Goal: Task Accomplishment & Management: Manage account settings

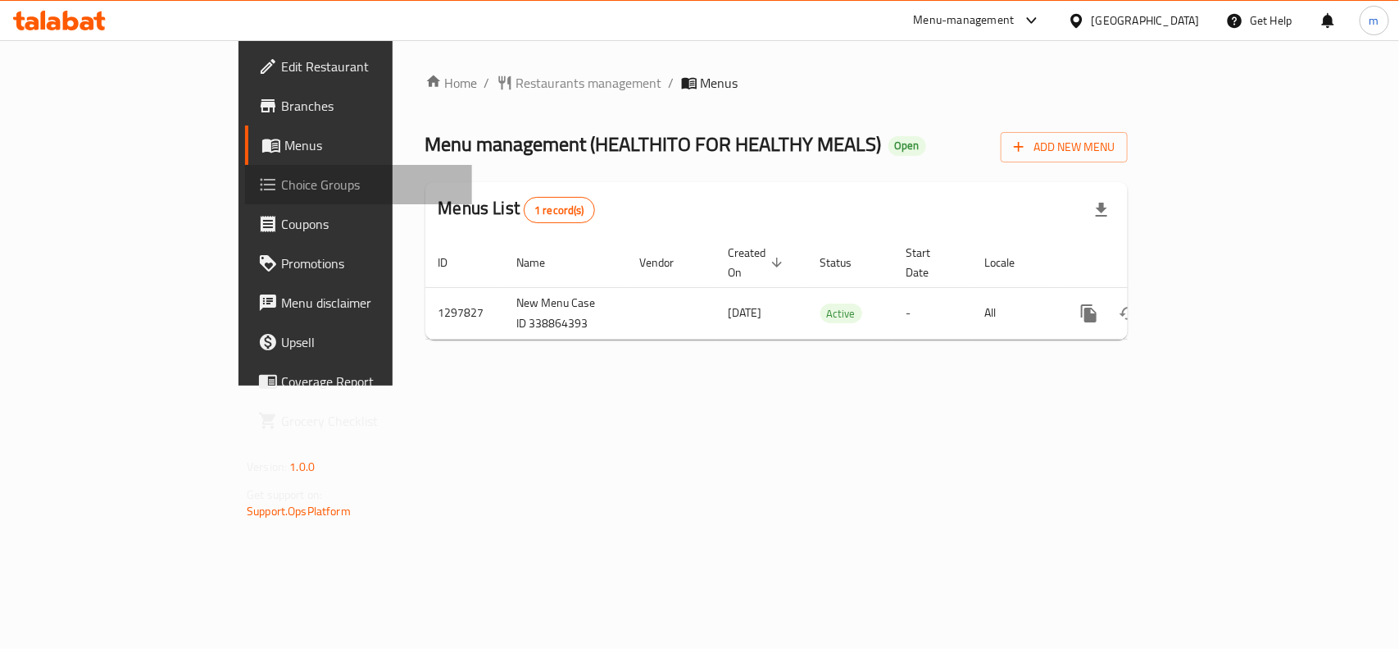
click at [281, 194] on span "Choice Groups" at bounding box center [370, 185] width 178 height 20
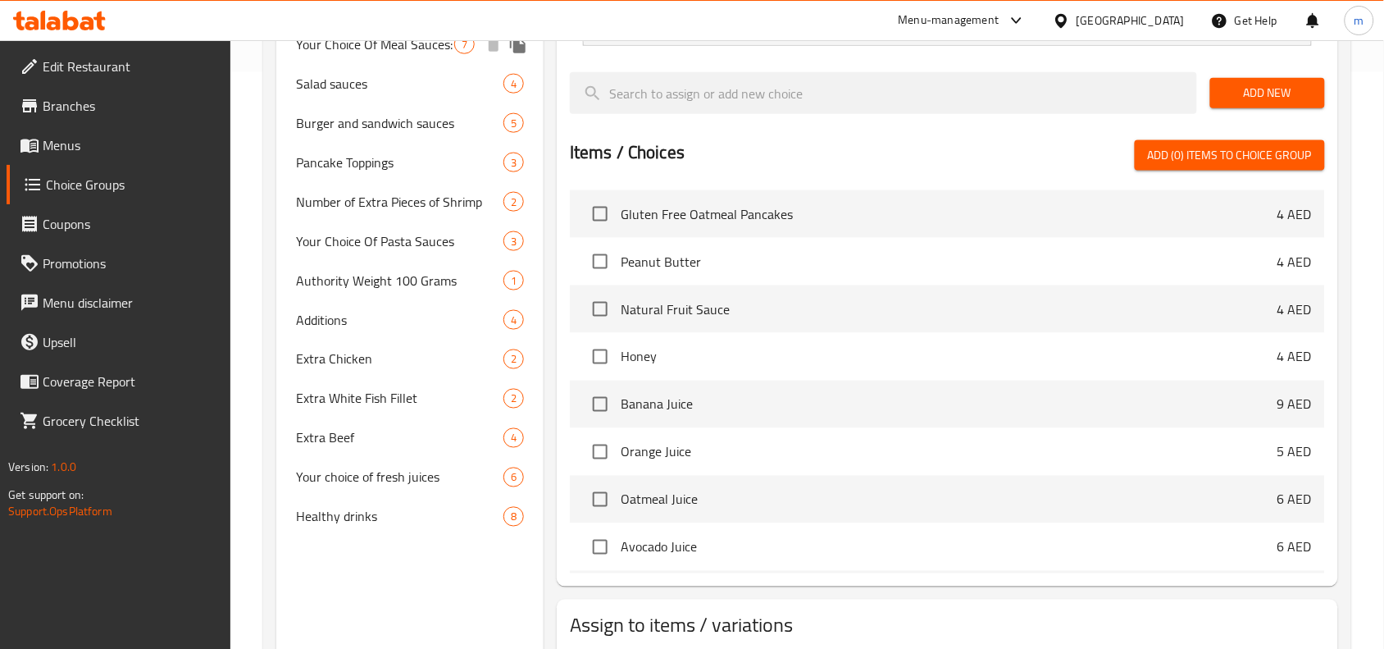
scroll to position [682, 0]
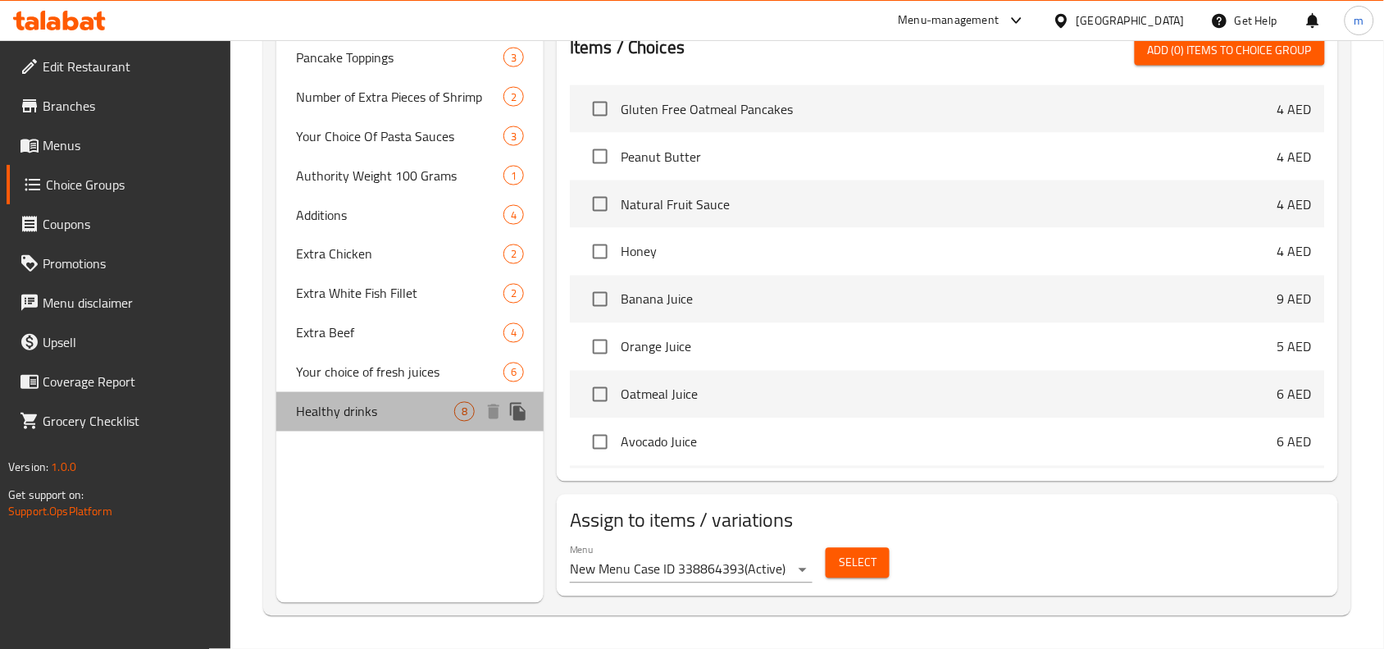
click at [387, 414] on span "Healthy drinks" at bounding box center [375, 412] width 158 height 20
type input "Healthy drinks"
type input "مشروبات صحيه"
type input "8"
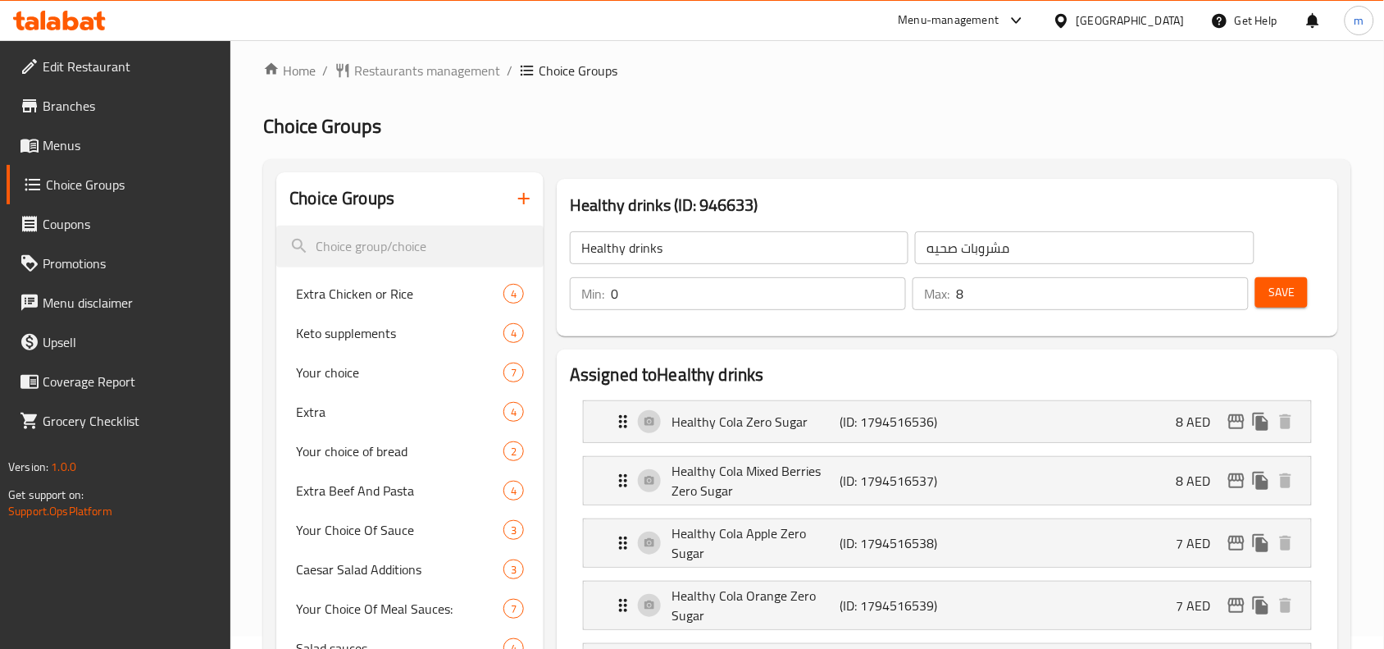
scroll to position [0, 0]
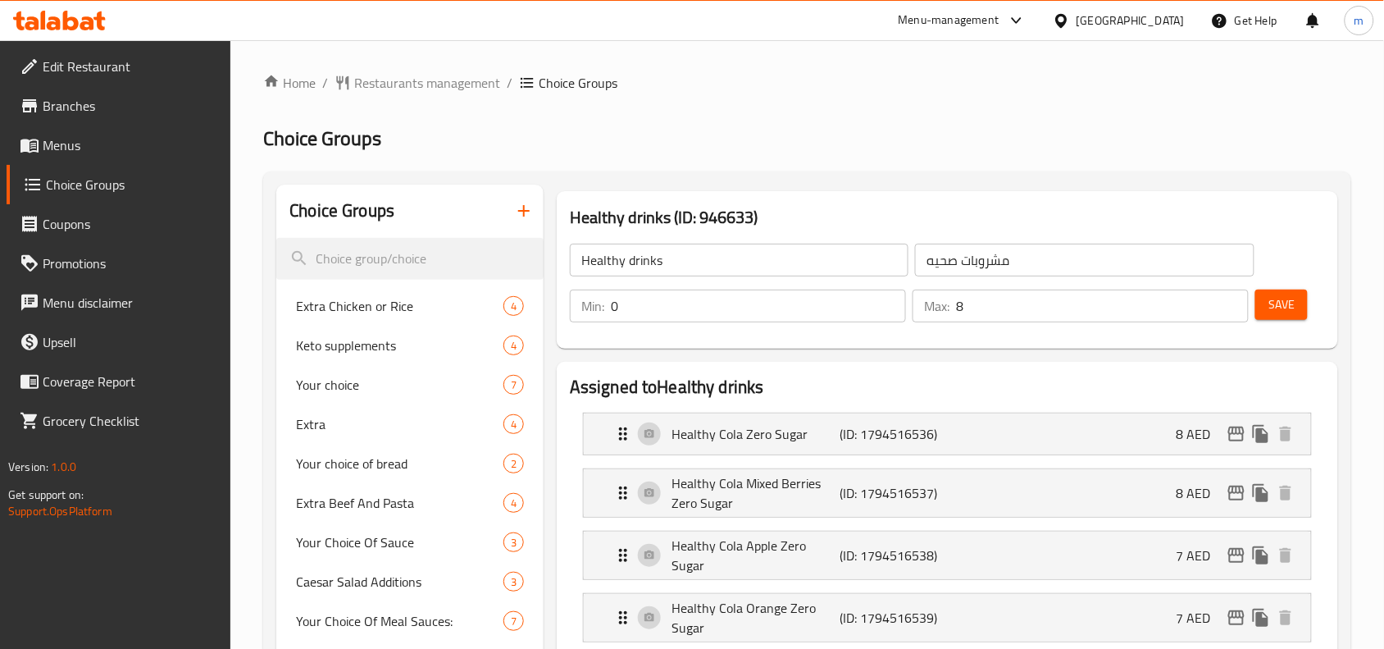
click at [412, 88] on span "Restaurants management" at bounding box center [427, 83] width 146 height 20
